Goal: Task Accomplishment & Management: Use online tool/utility

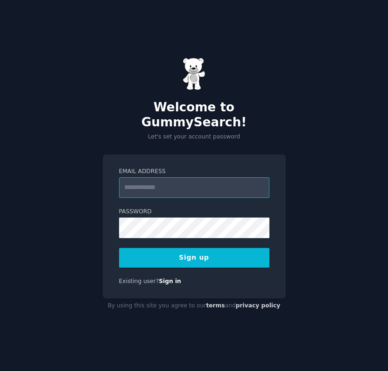
type input "**********"
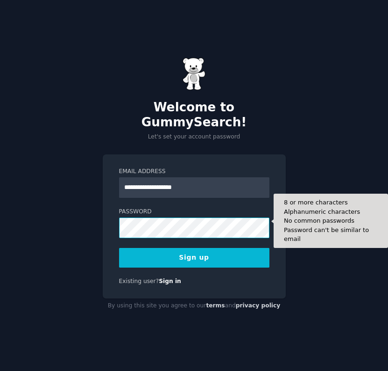
click at [7, 209] on div "**********" at bounding box center [194, 185] width 388 height 371
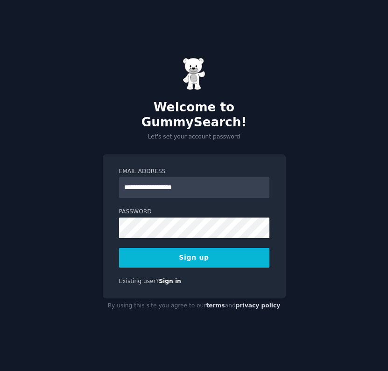
click at [138, 255] on button "Sign up" at bounding box center [194, 258] width 150 height 20
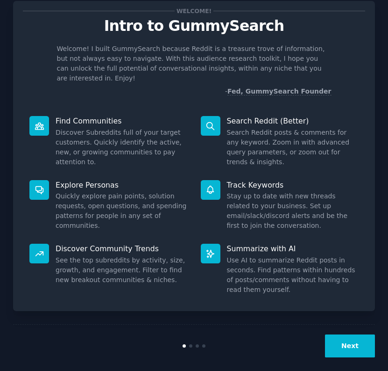
scroll to position [25, 0]
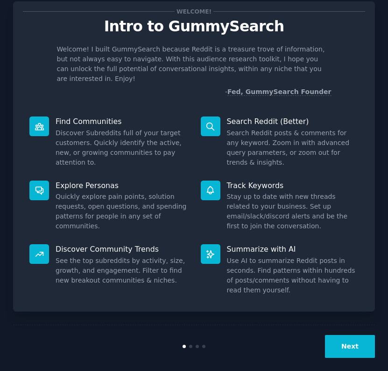
click at [336, 324] on div "Next" at bounding box center [194, 345] width 362 height 43
click at [336, 335] on button "Next" at bounding box center [350, 346] width 50 height 23
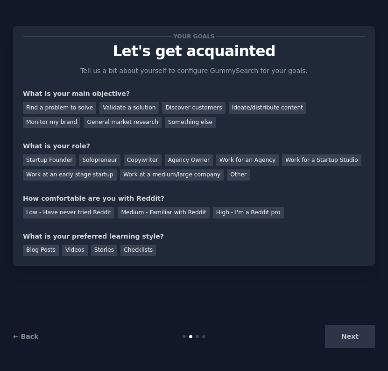
click at [353, 339] on div "Next" at bounding box center [315, 336] width 121 height 23
click at [78, 102] on div "Find a problem to solve" at bounding box center [59, 108] width 73 height 12
click at [114, 103] on div "Validate a solution" at bounding box center [129, 108] width 59 height 12
click at [93, 164] on div "Solopreneur" at bounding box center [99, 160] width 41 height 12
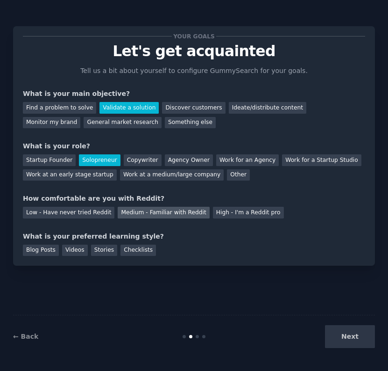
click at [154, 210] on div "Medium - Familiar with Reddit" at bounding box center [164, 213] width 92 height 12
click at [95, 247] on div "Stories" at bounding box center [104, 250] width 26 height 12
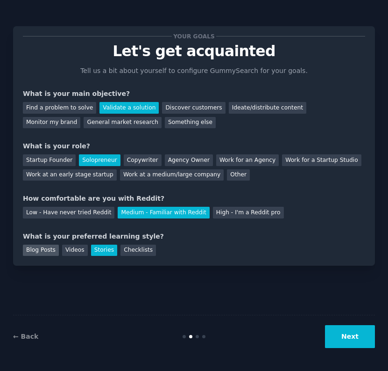
click at [35, 249] on div "Blog Posts" at bounding box center [41, 250] width 36 height 12
click at [348, 333] on button "Next" at bounding box center [350, 336] width 50 height 23
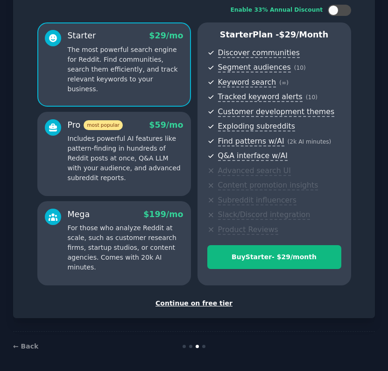
click at [206, 300] on div "Continue on free tier" at bounding box center [194, 303] width 343 height 10
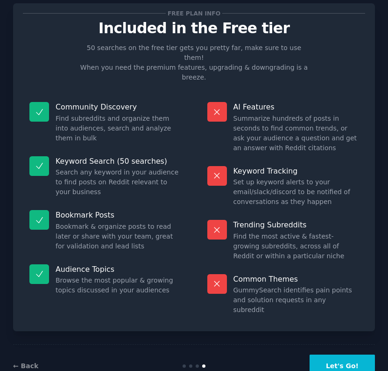
click at [327, 354] on button "Let's Go!" at bounding box center [342, 365] width 65 height 23
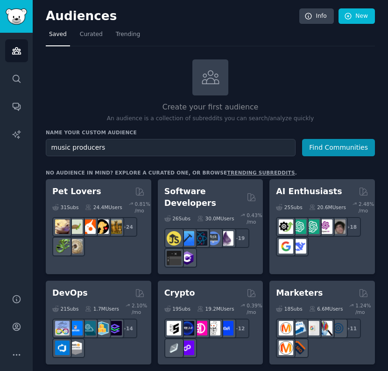
type input "music producers"
click at [338, 146] on button "Find Communities" at bounding box center [338, 147] width 73 height 17
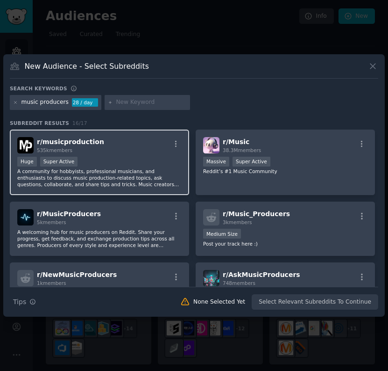
click at [122, 145] on div "r/ musicproduction 535k members" at bounding box center [99, 145] width 165 height 16
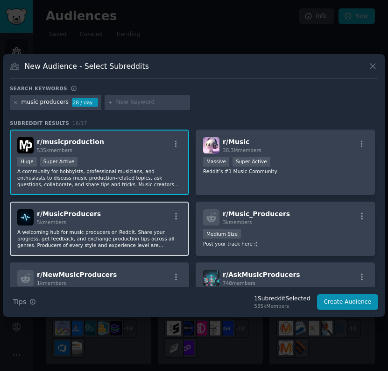
click at [157, 219] on div "r/ MusicProducers 5k members" at bounding box center [99, 217] width 165 height 16
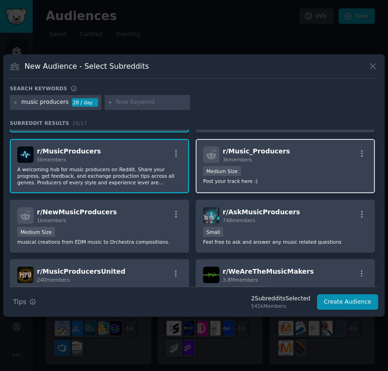
scroll to position [74, 0]
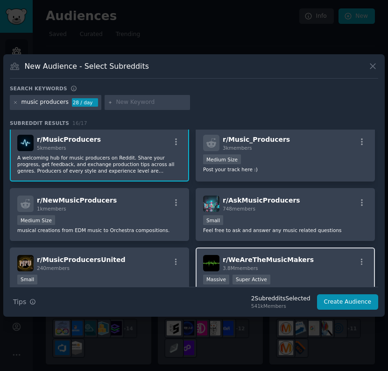
click at [311, 269] on div "r/ WeAreTheMusicMakers 3.8M members" at bounding box center [285, 263] width 165 height 16
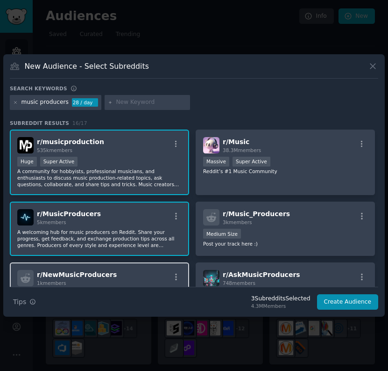
scroll to position [0, 0]
click at [132, 234] on p "A welcoming hub for music producers on Reddit. Share your progress, get feedbac…" at bounding box center [99, 239] width 165 height 20
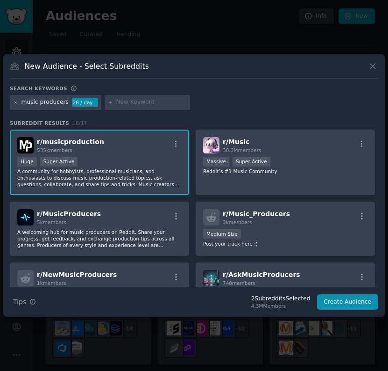
click at [109, 102] on icon at bounding box center [110, 102] width 5 height 5
click at [124, 100] on input "text" at bounding box center [151, 102] width 71 height 8
type input "fl studio"
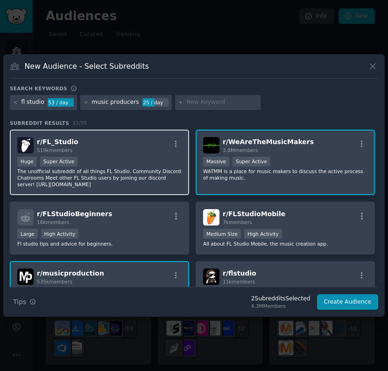
click at [116, 158] on div "Huge Super Active" at bounding box center [99, 163] width 165 height 12
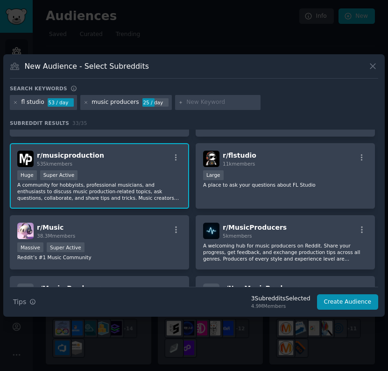
scroll to position [184, 0]
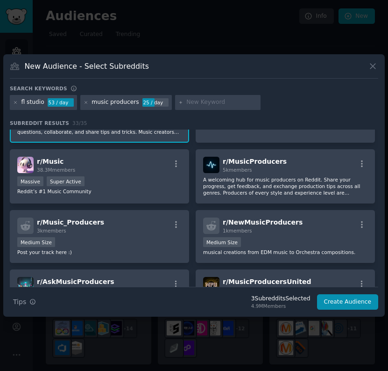
click at [199, 103] on input "text" at bounding box center [221, 102] width 71 height 8
type input "pro tools"
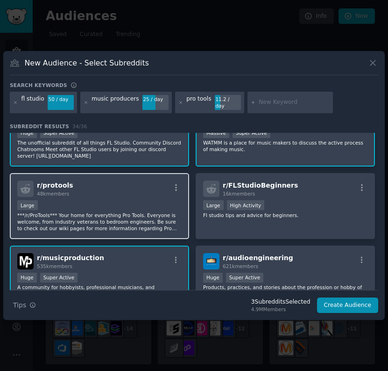
scroll to position [35, 0]
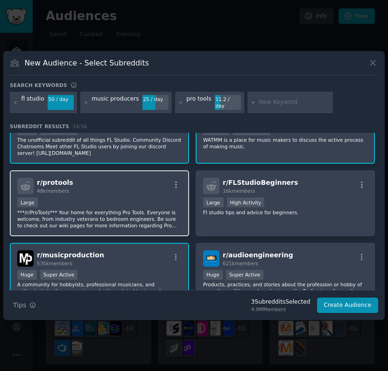
click at [132, 191] on div "r/ protools 48k members" at bounding box center [99, 186] width 165 height 16
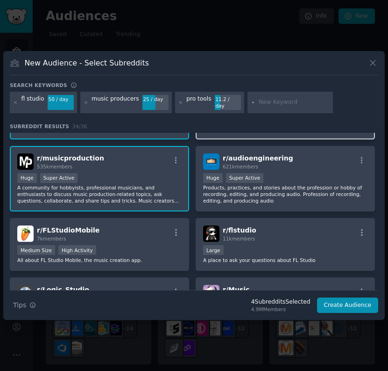
scroll to position [132, 0]
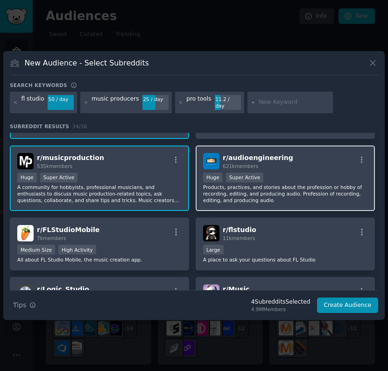
click at [296, 172] on div ">= 95th percentile for submissions / day Huge Super Active" at bounding box center [285, 178] width 165 height 12
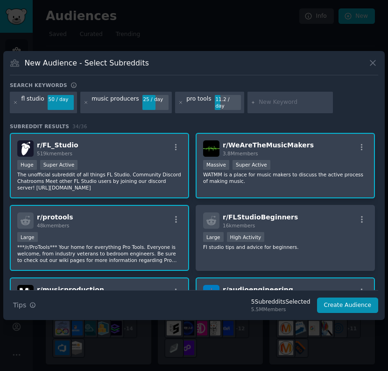
scroll to position [0, 0]
click at [281, 104] on input "text" at bounding box center [294, 102] width 71 height 8
type input "audio"
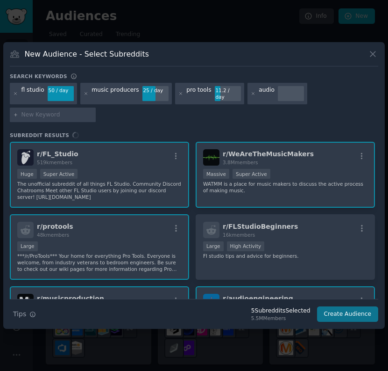
click at [340, 309] on button "Create Audience" at bounding box center [348, 314] width 62 height 16
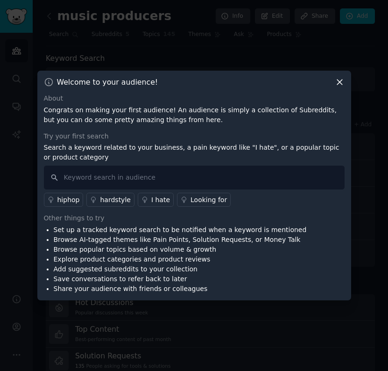
click at [316, 0] on div at bounding box center [194, 185] width 388 height 371
